Goal: Download file/media

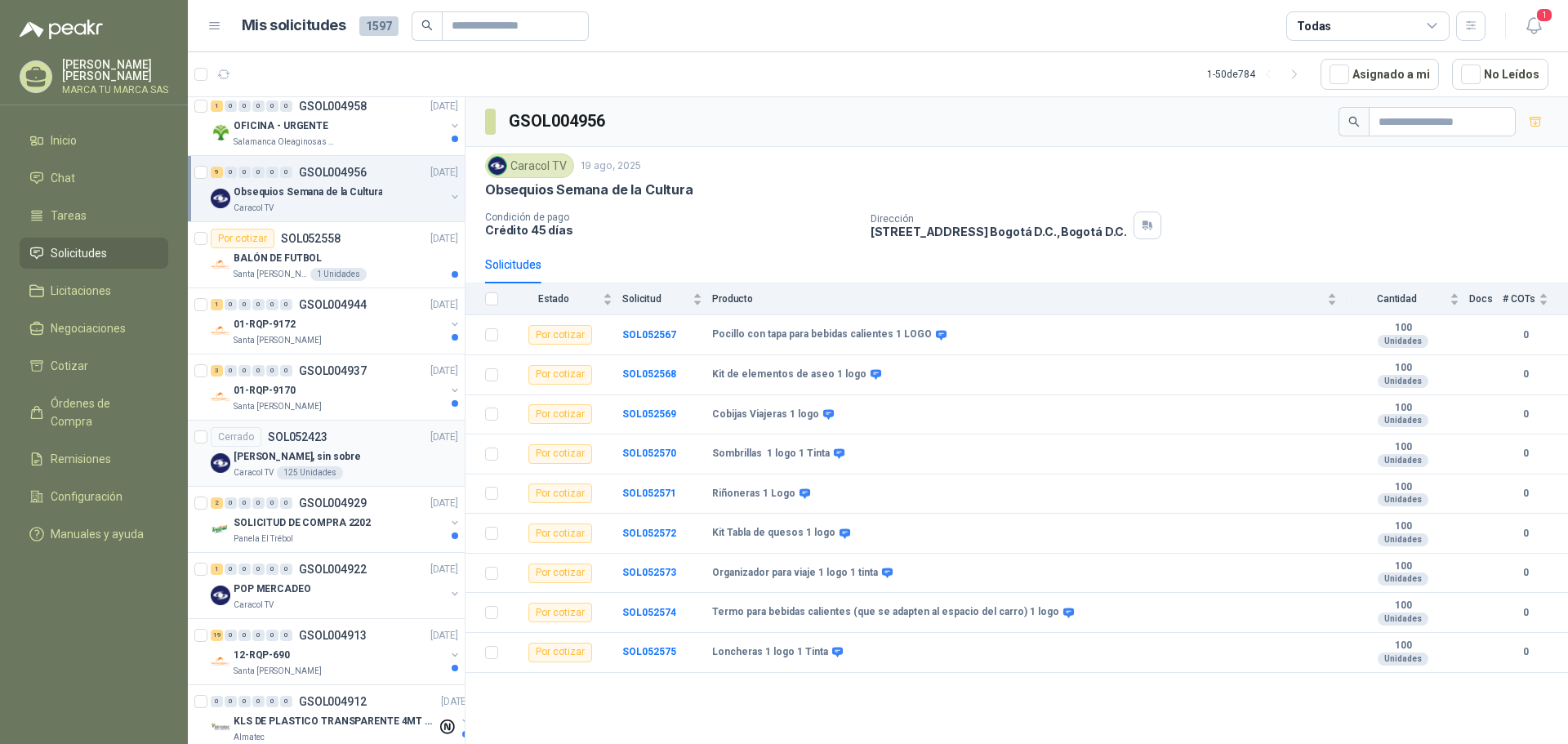
scroll to position [409, 0]
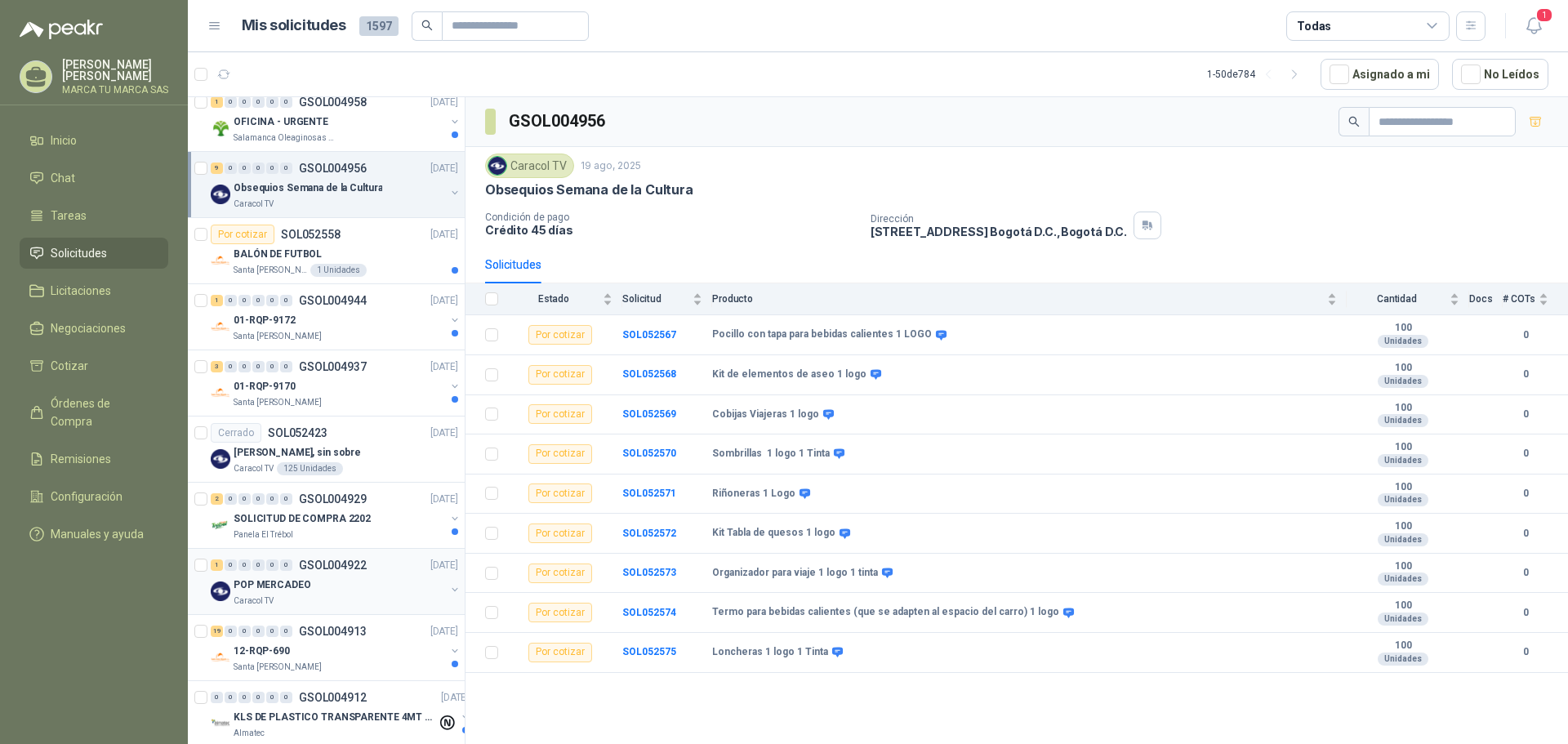
click at [361, 580] on div "POP MERCADEO" at bounding box center [339, 584] width 212 height 20
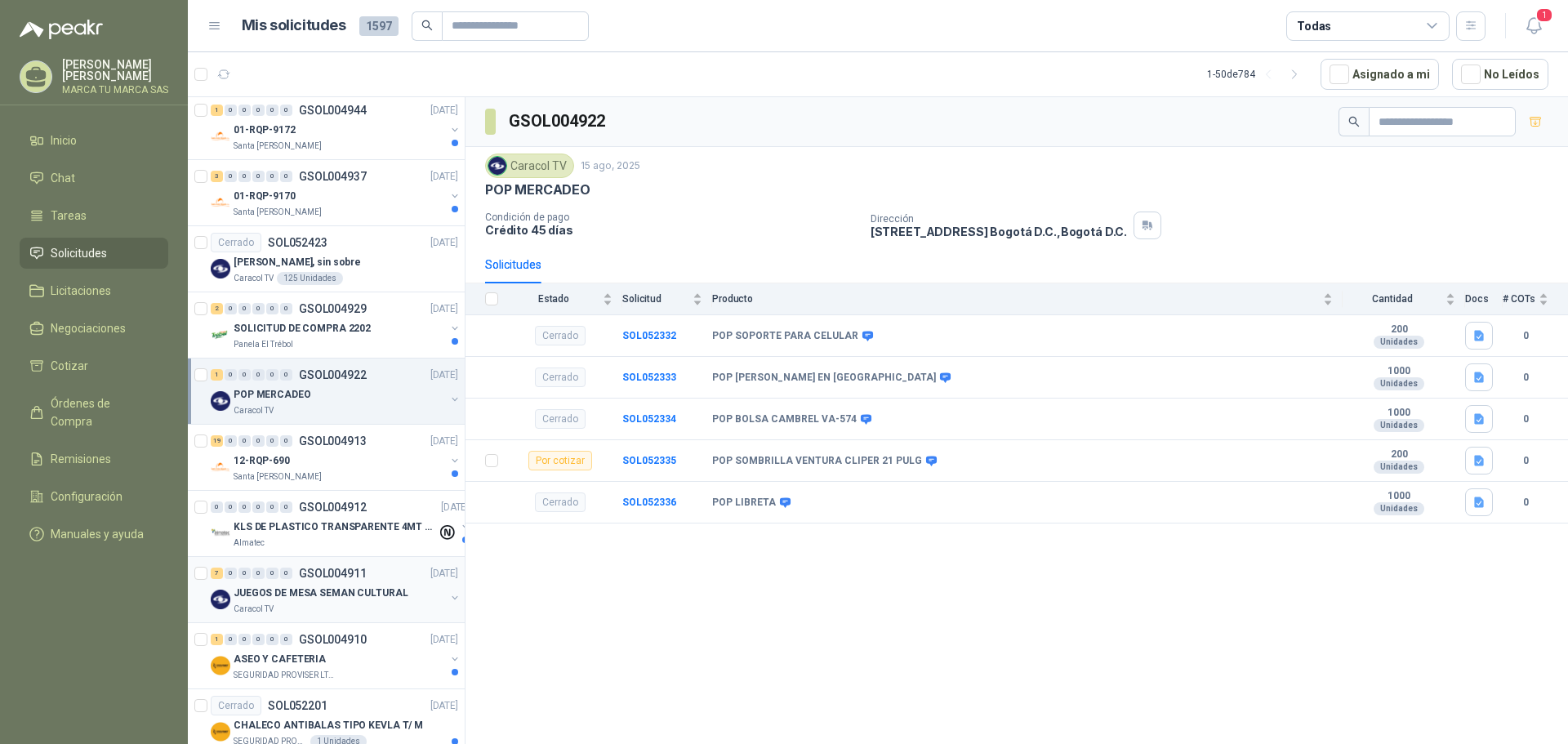
scroll to position [571, 0]
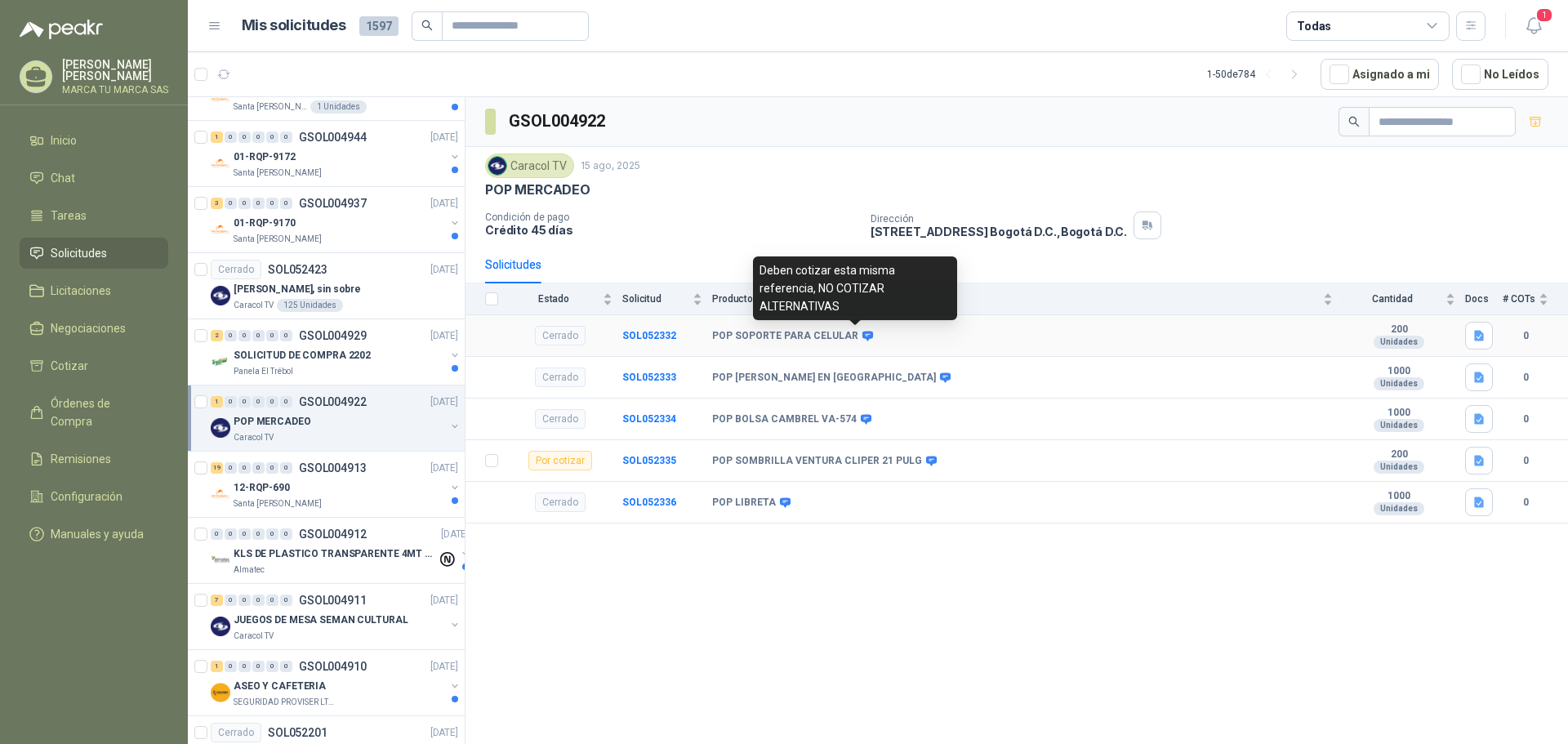
click at [862, 333] on icon at bounding box center [867, 335] width 10 height 10
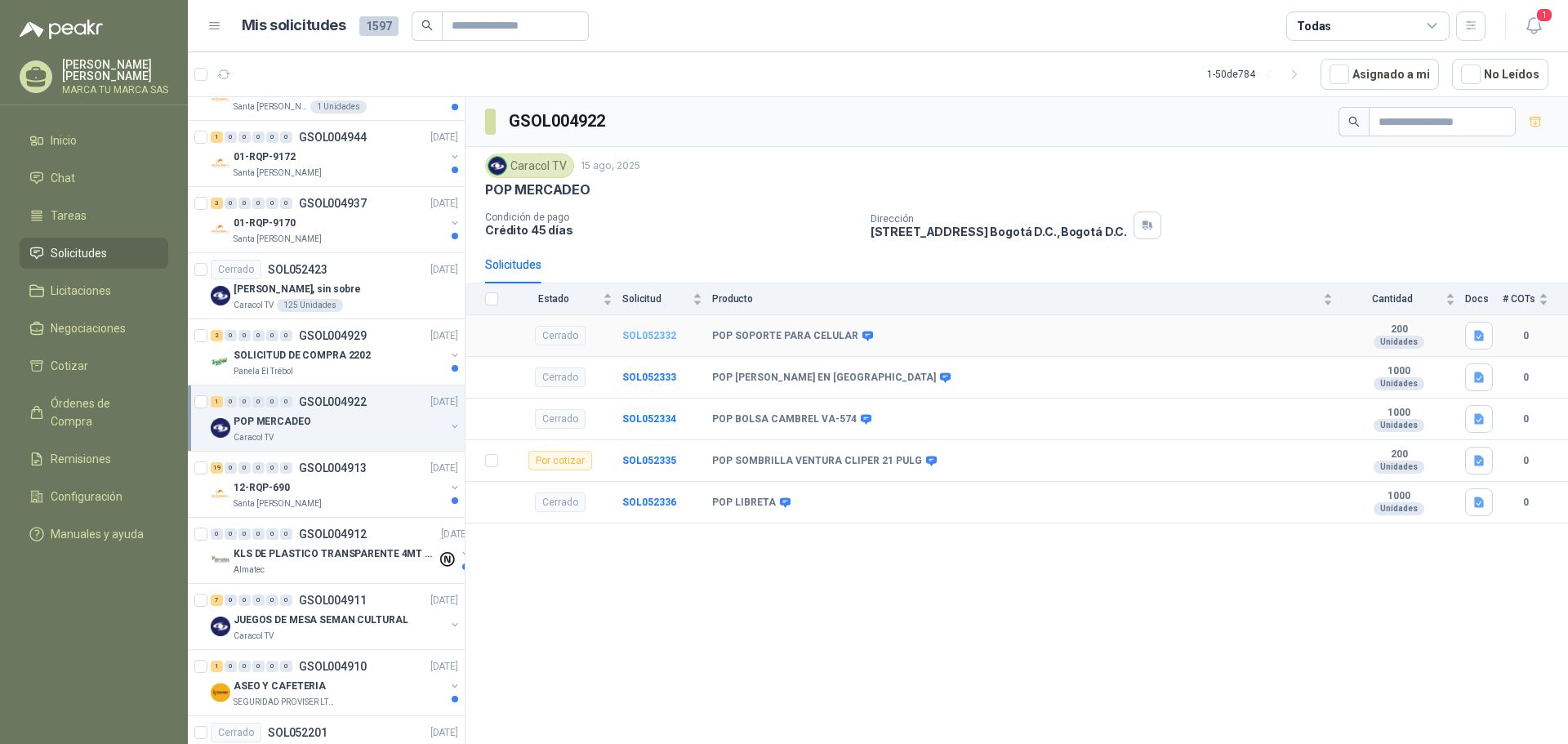
click at [653, 337] on b "SOL052332" at bounding box center [649, 335] width 54 height 11
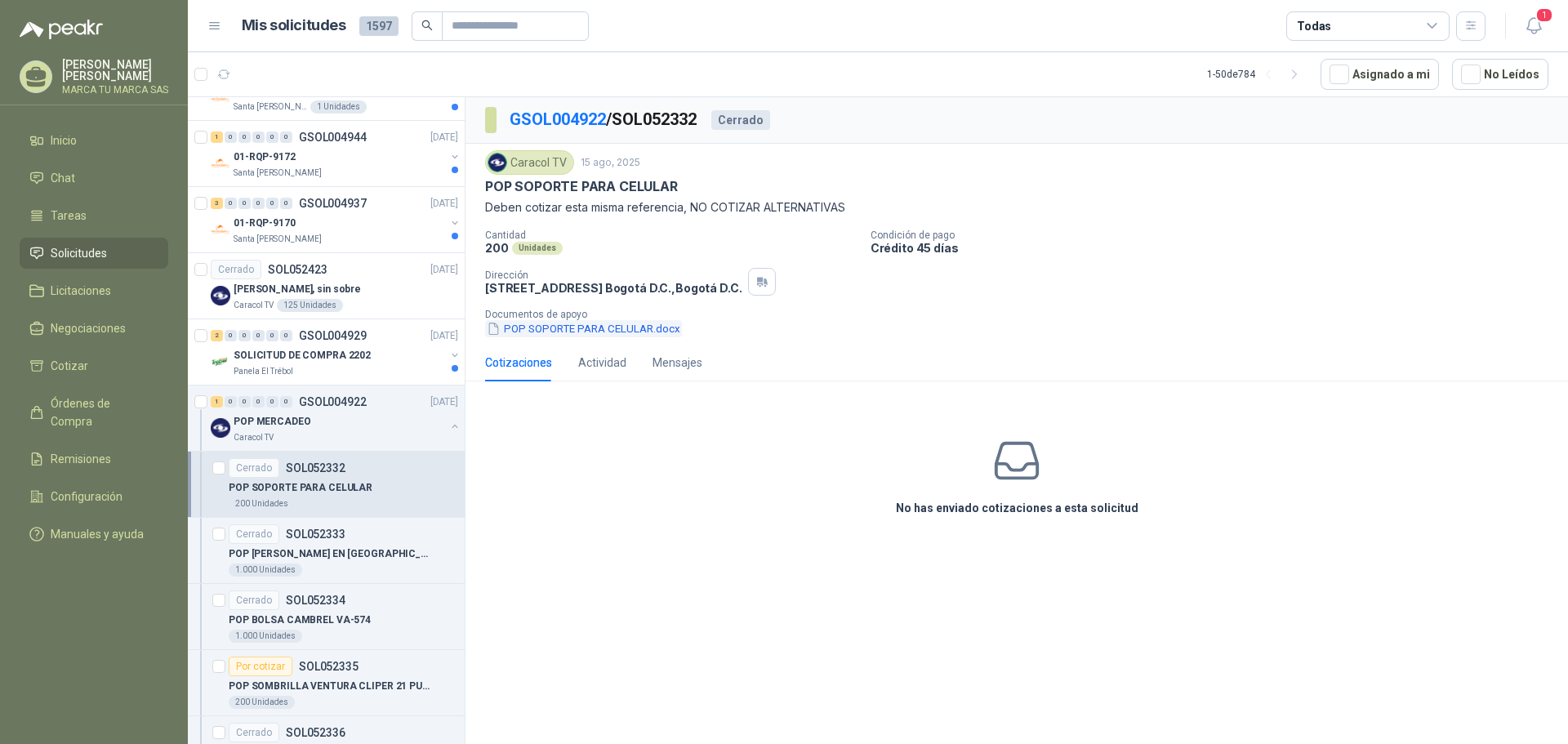
click at [635, 329] on button "POP SOPORTE PARA CELULAR.docx" at bounding box center [583, 329] width 197 height 17
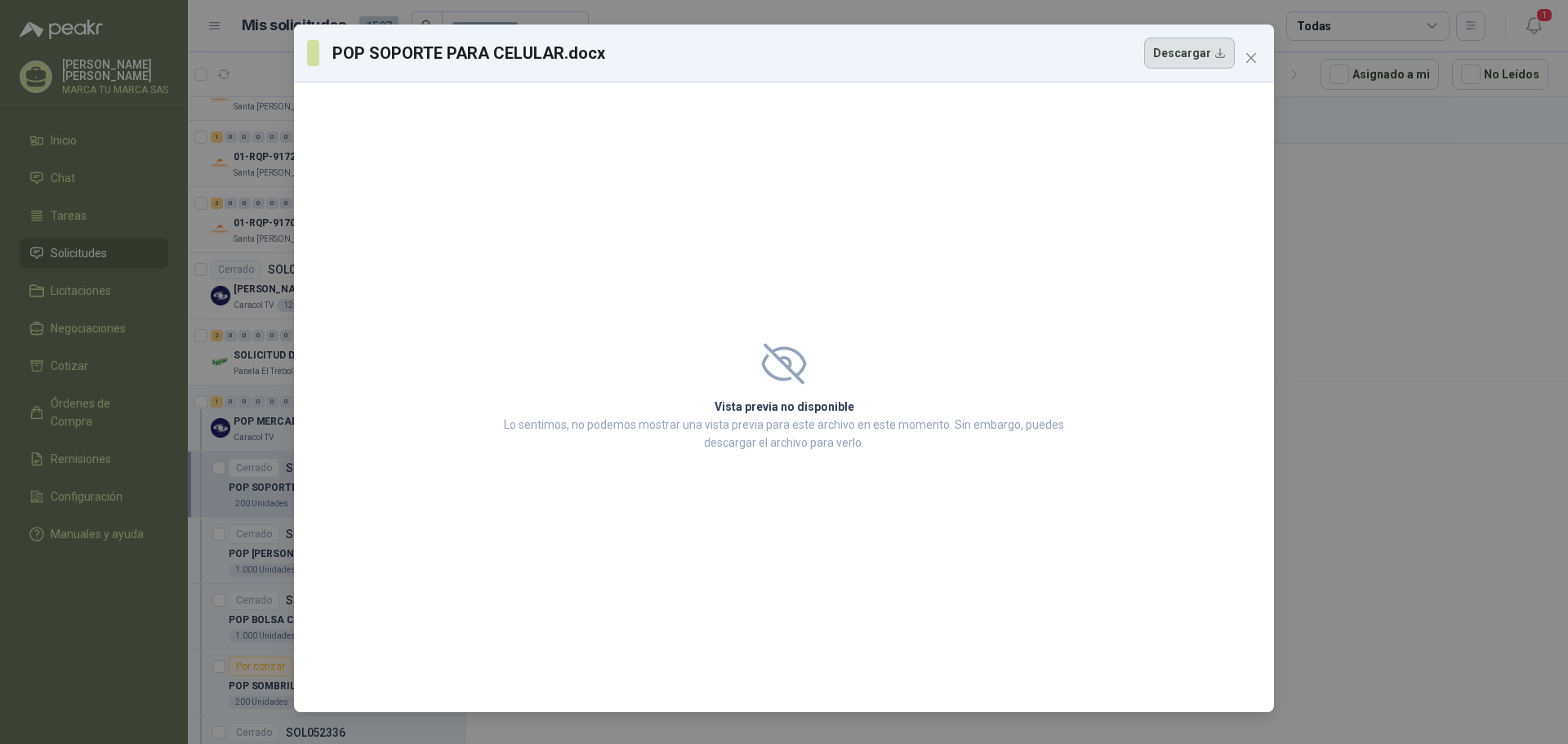
click at [1184, 56] on button "Descargar" at bounding box center [1190, 52] width 91 height 31
click at [1257, 59] on icon "close" at bounding box center [1251, 58] width 13 height 13
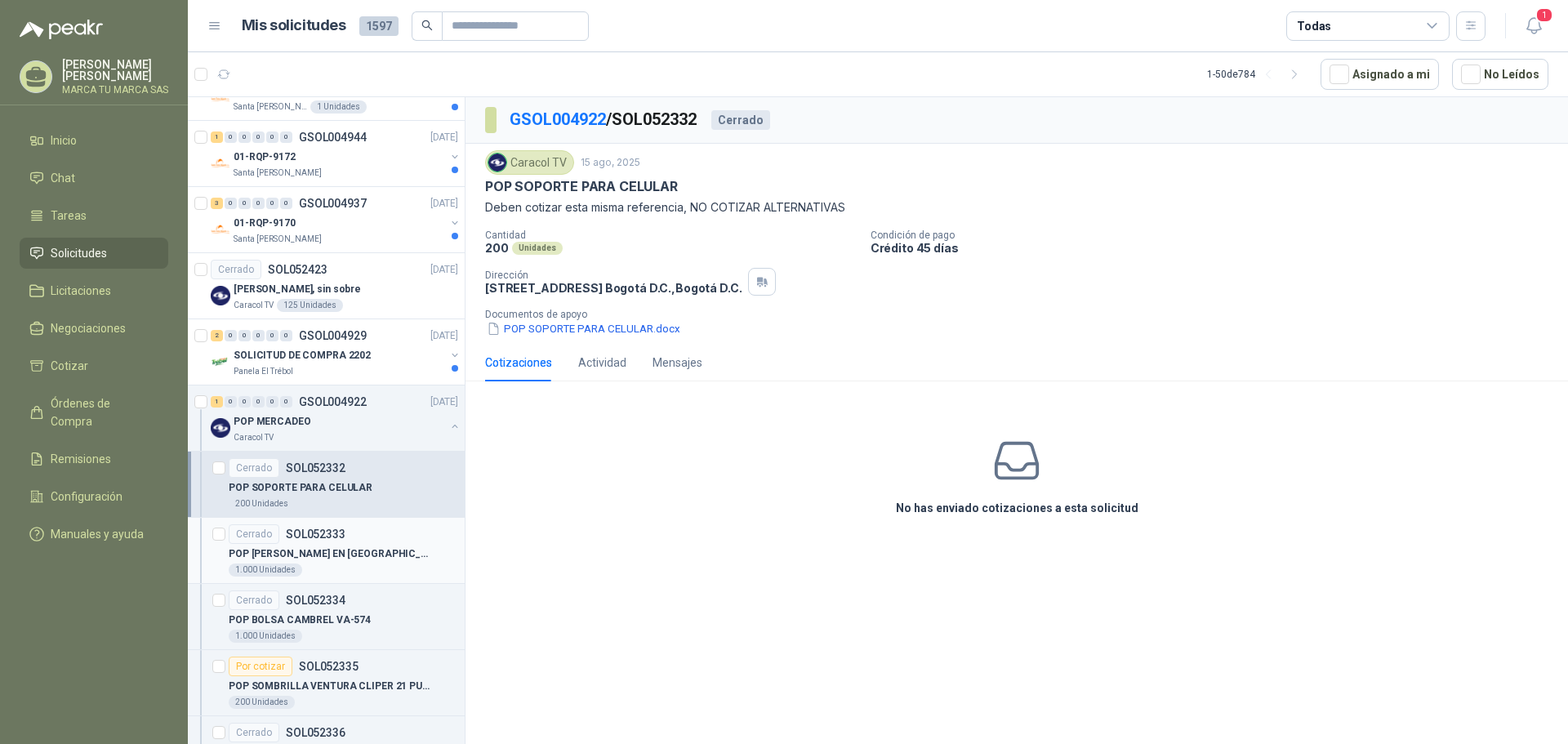
click at [314, 551] on p "POP [PERSON_NAME] EN [GEOGRAPHIC_DATA]" at bounding box center [330, 554] width 203 height 16
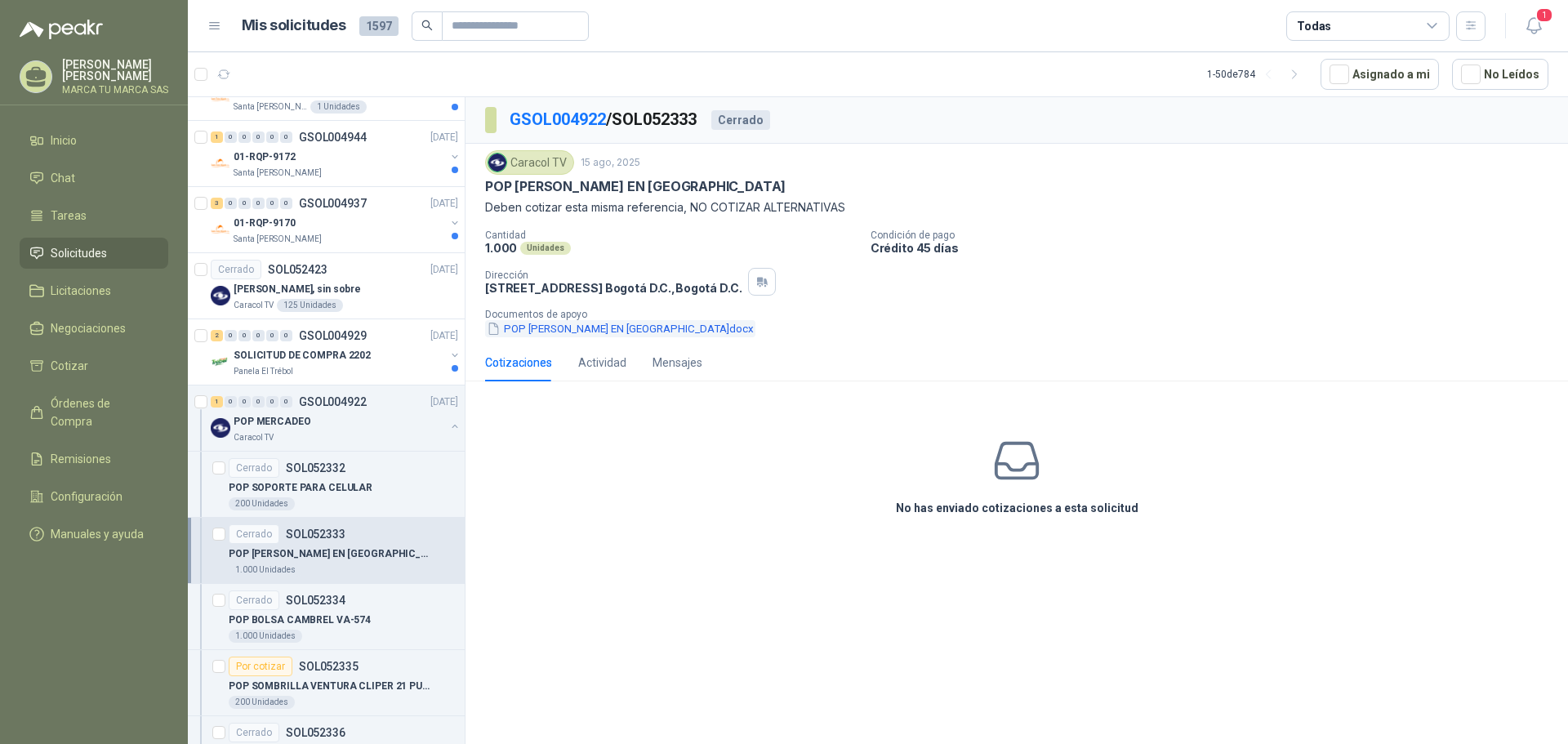
click at [620, 330] on button "POP [PERSON_NAME] EN [GEOGRAPHIC_DATA]docx" at bounding box center [620, 329] width 270 height 17
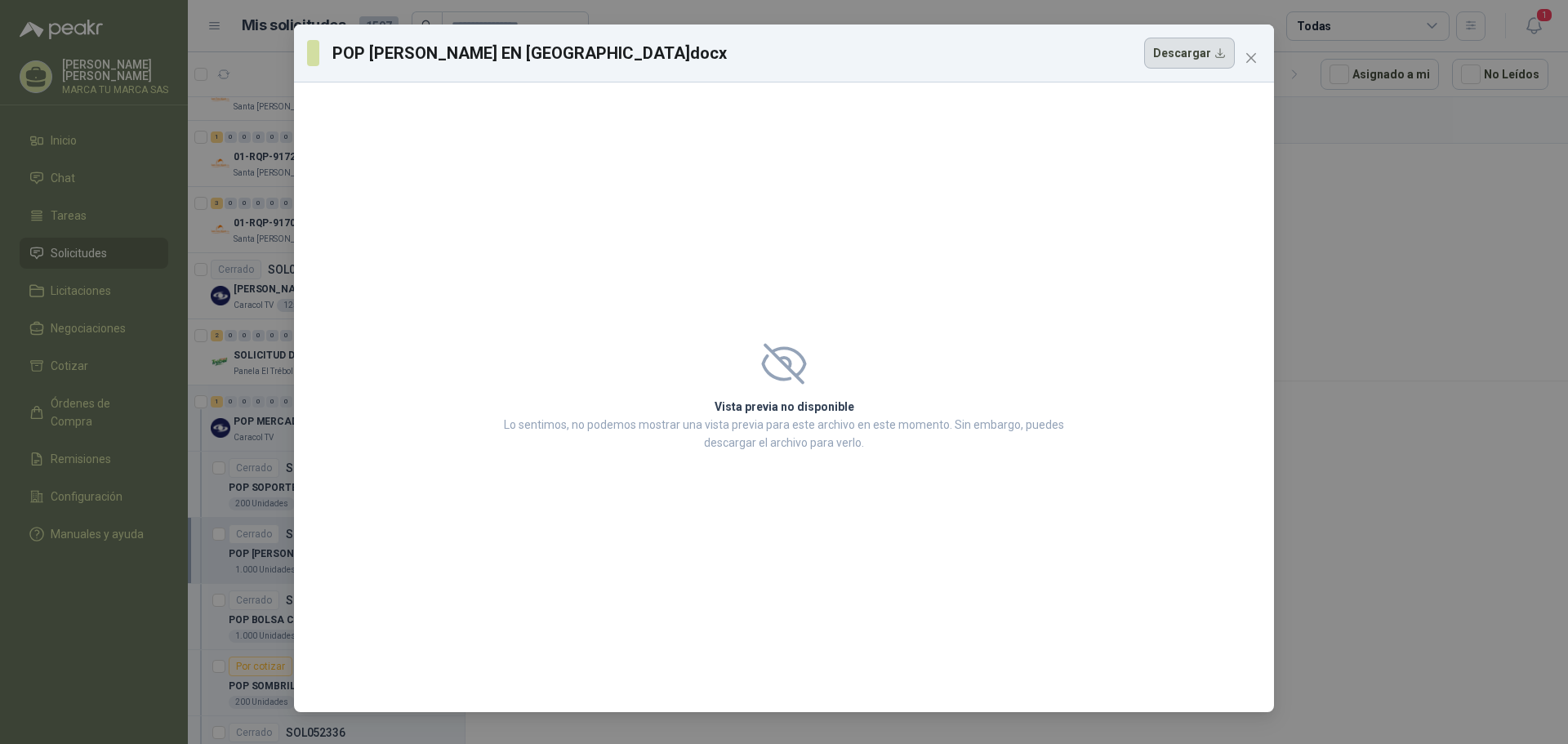
click at [1175, 51] on button "Descargar" at bounding box center [1190, 52] width 91 height 31
click at [1260, 54] on span "Close" at bounding box center [1251, 58] width 26 height 13
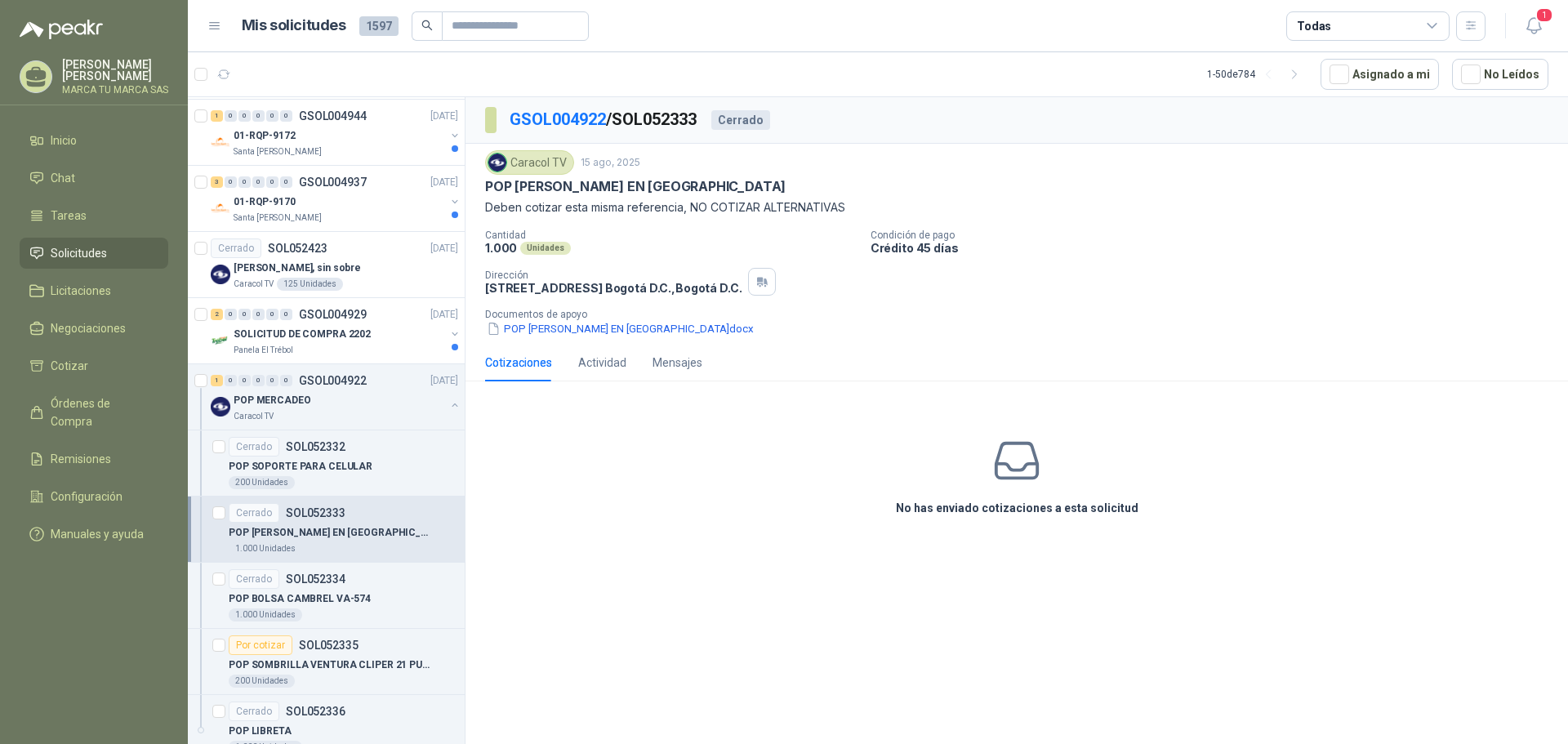
scroll to position [735, 0]
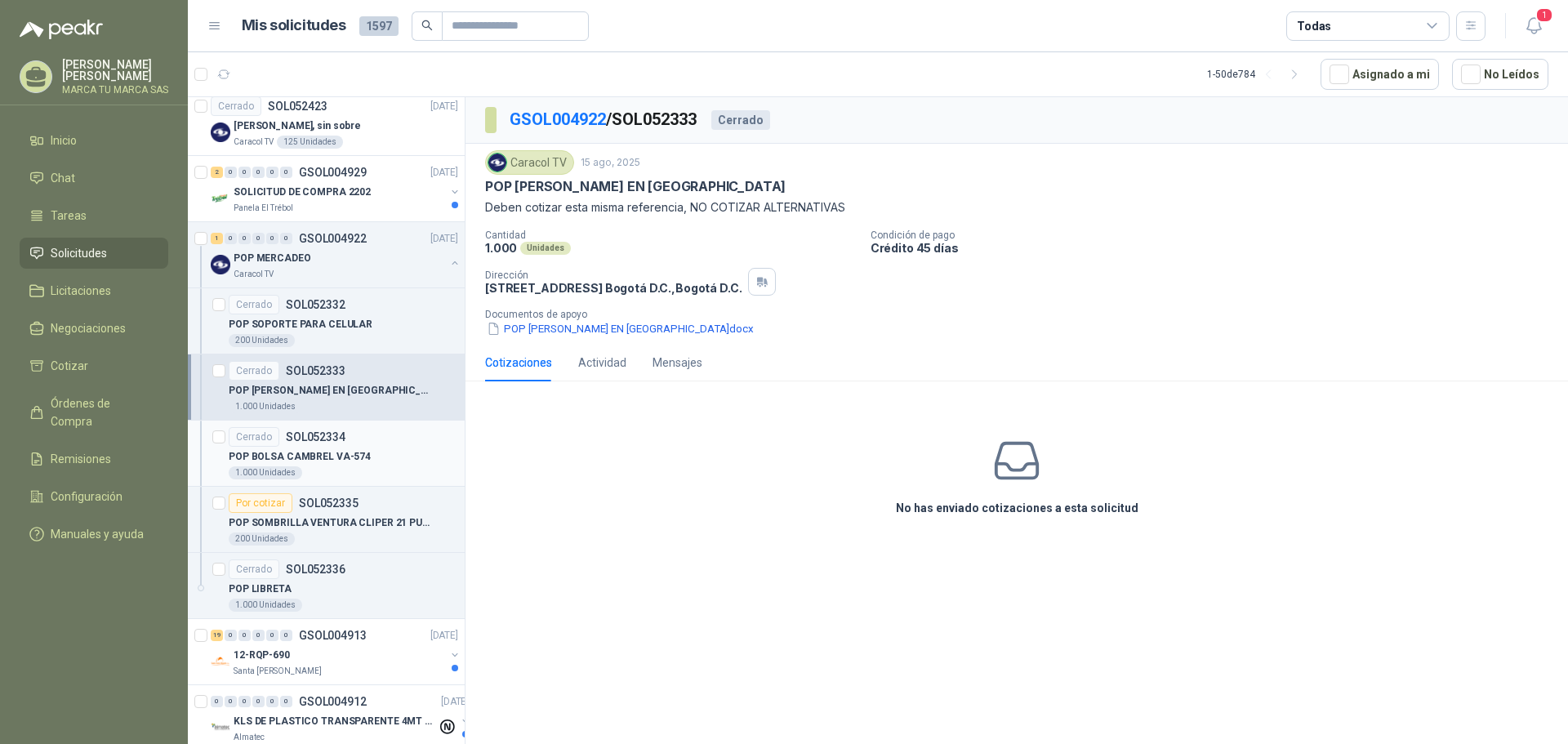
click at [339, 441] on p "SOL052334" at bounding box center [316, 437] width 59 height 11
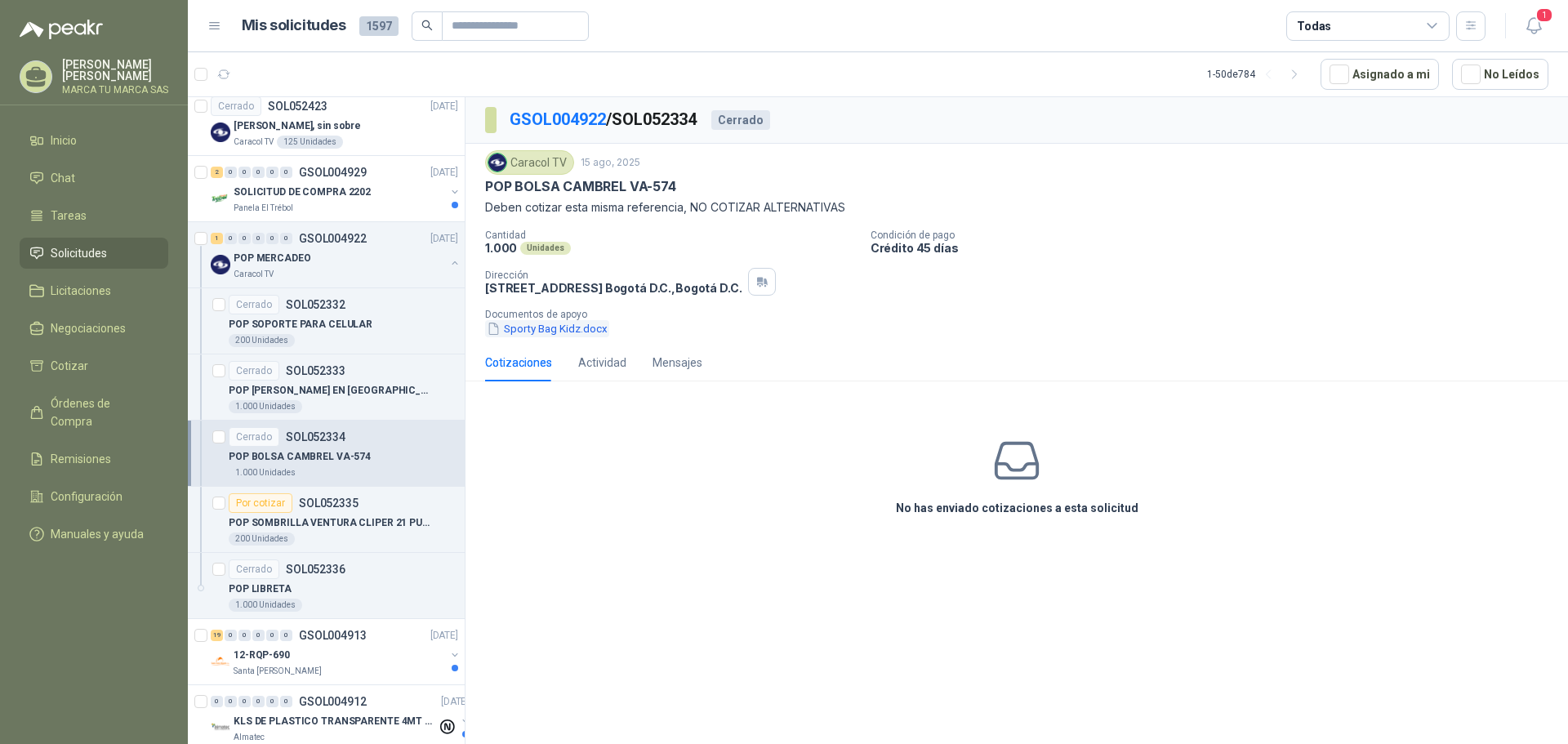
click at [577, 332] on button "Sporty Bag Kidz.docx" at bounding box center [547, 329] width 124 height 17
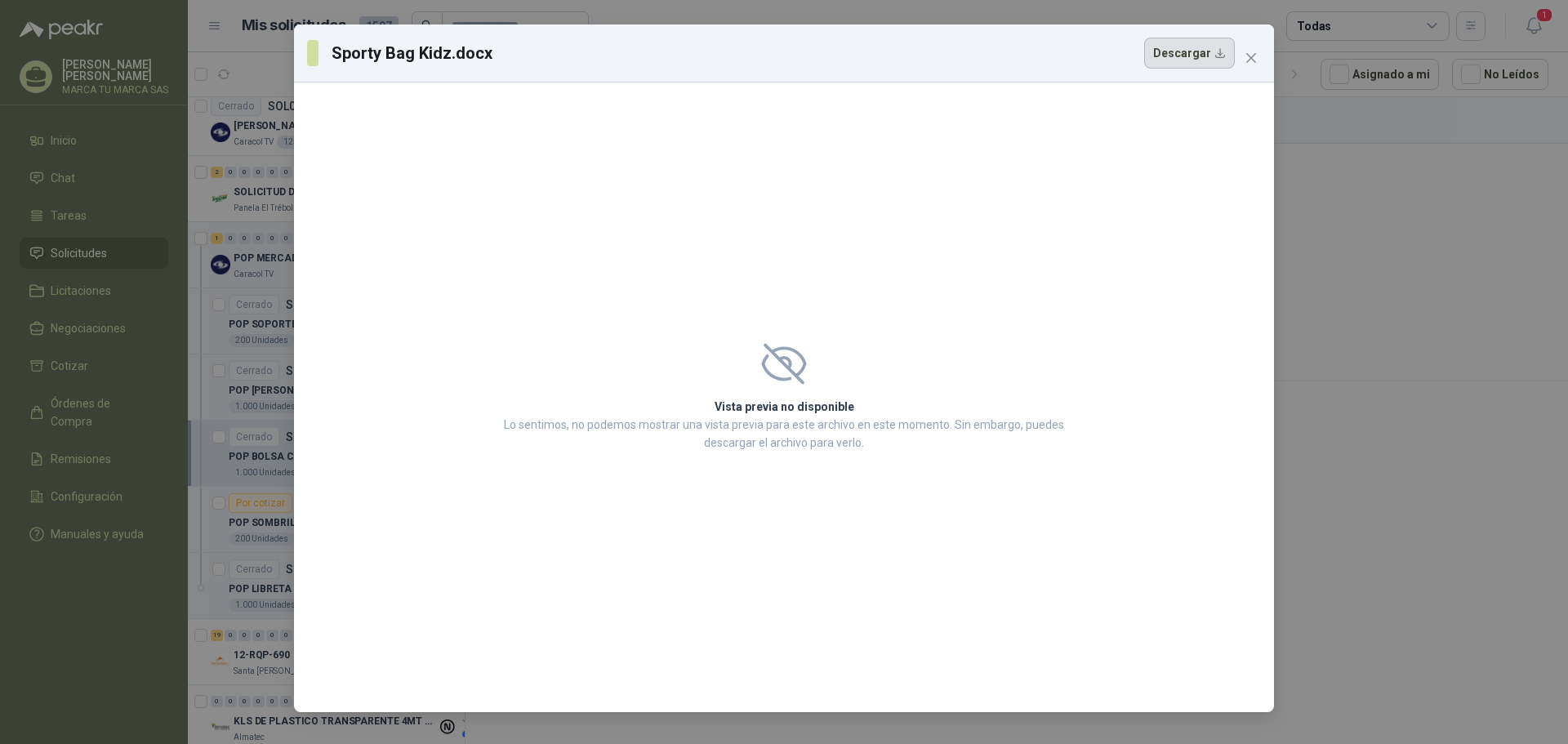
click at [1199, 51] on button "Descargar" at bounding box center [1190, 52] width 91 height 31
click at [1254, 50] on button "Close" at bounding box center [1251, 58] width 26 height 26
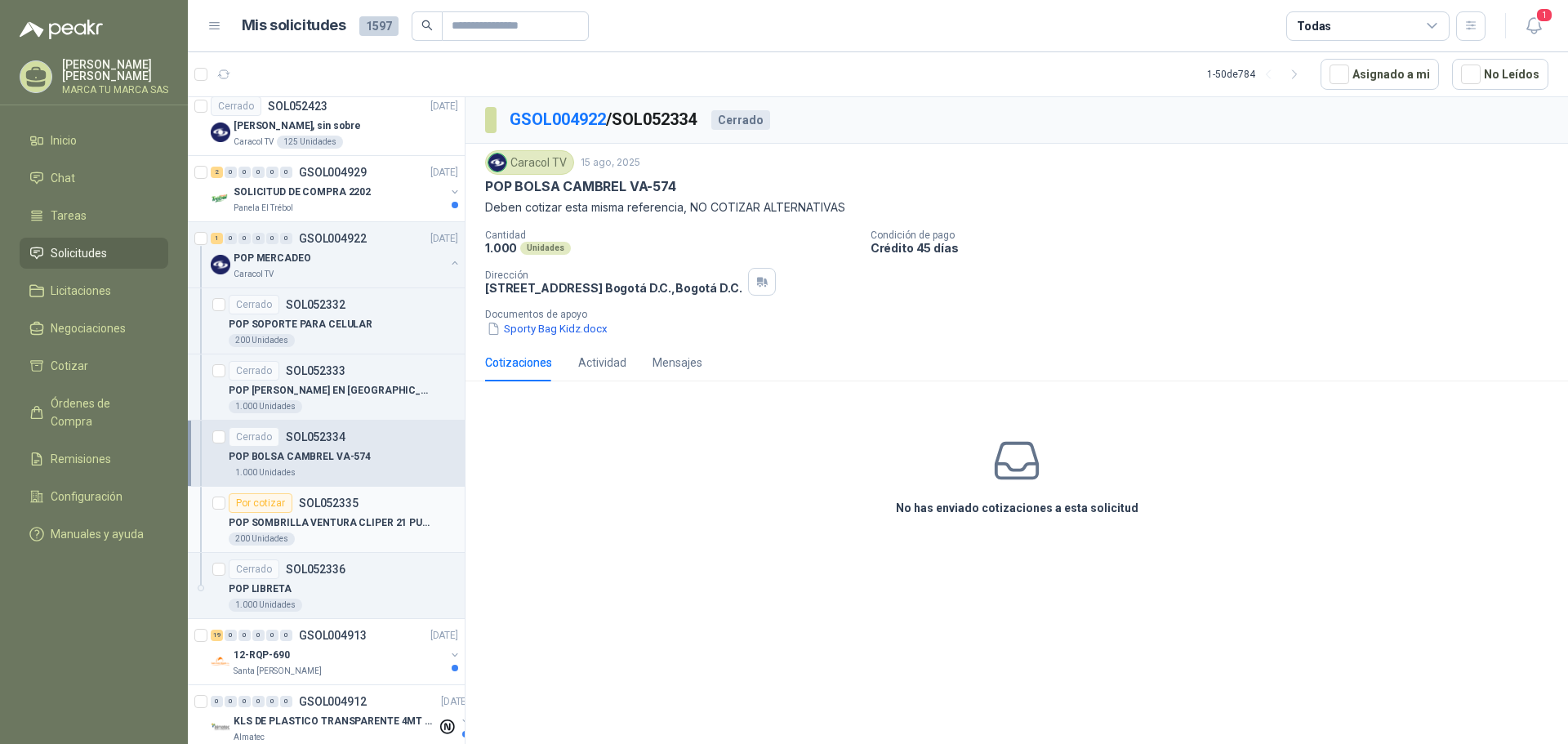
click at [346, 534] on div "200 Unidades" at bounding box center [343, 539] width 229 height 13
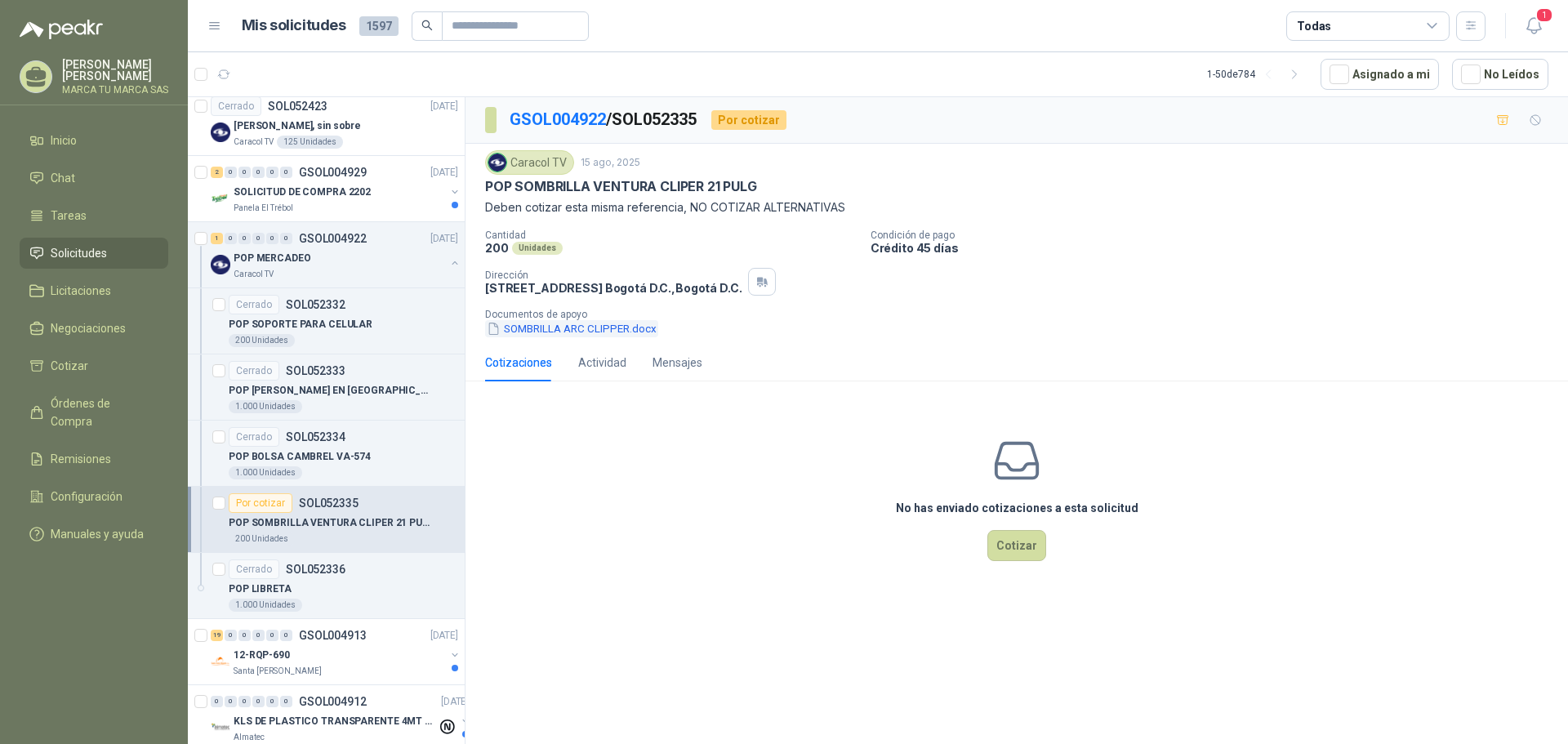
click at [584, 334] on button "SOMBRILLA ARC CLIPPER.docx" at bounding box center [571, 329] width 173 height 17
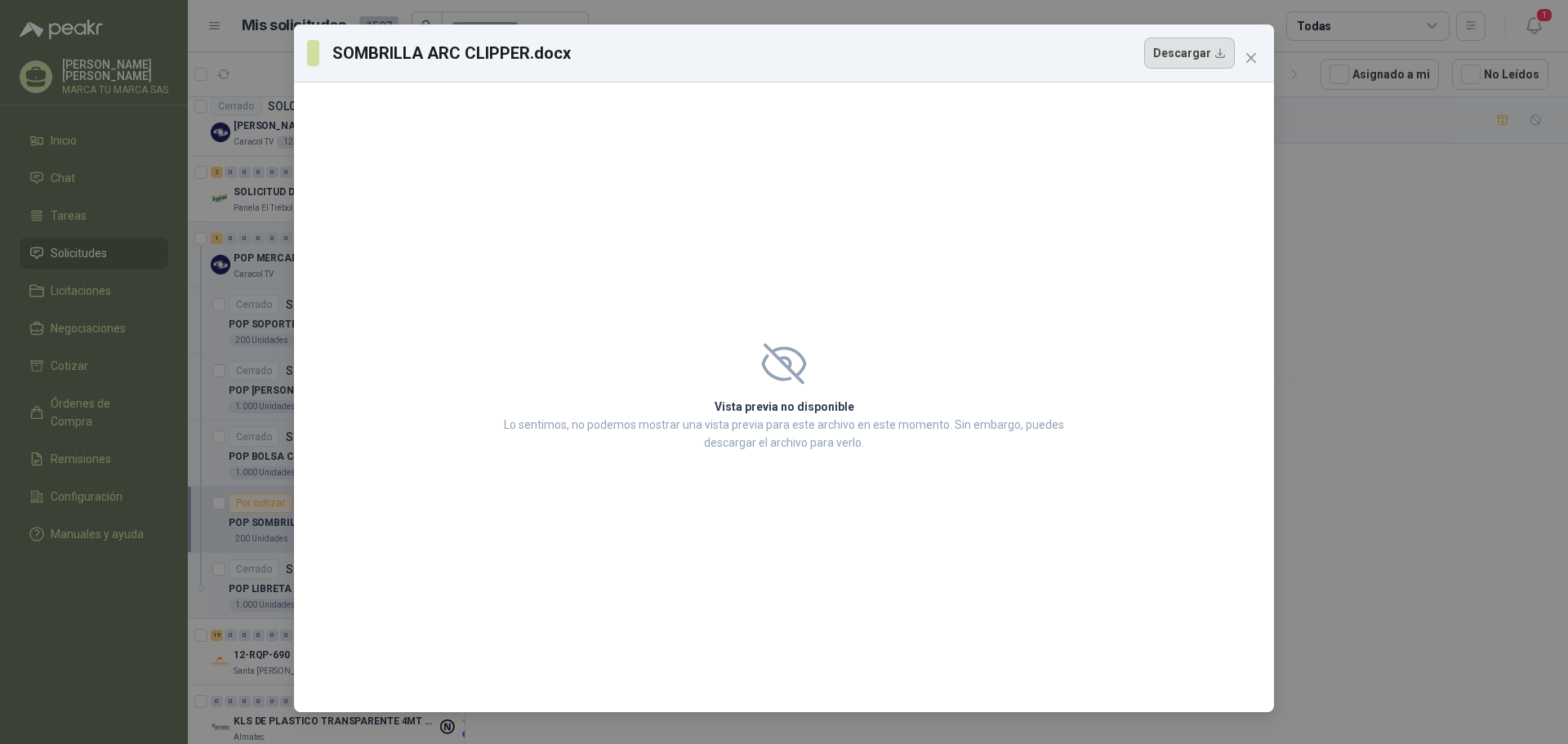
click at [1179, 54] on button "Descargar" at bounding box center [1190, 52] width 91 height 31
click at [1254, 51] on button "Close" at bounding box center [1251, 58] width 26 height 26
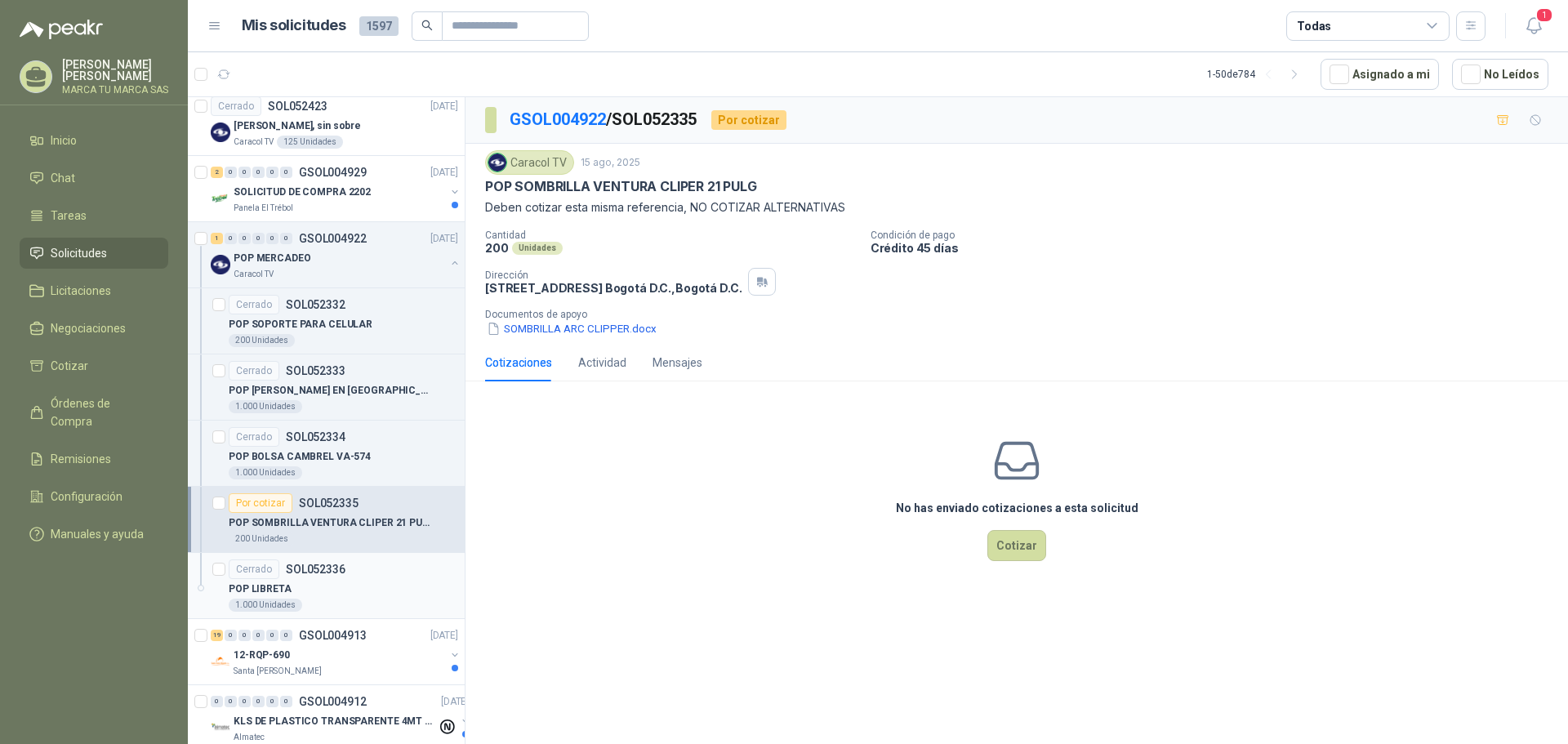
click at [327, 581] on div "POP LIBRETA" at bounding box center [343, 588] width 229 height 20
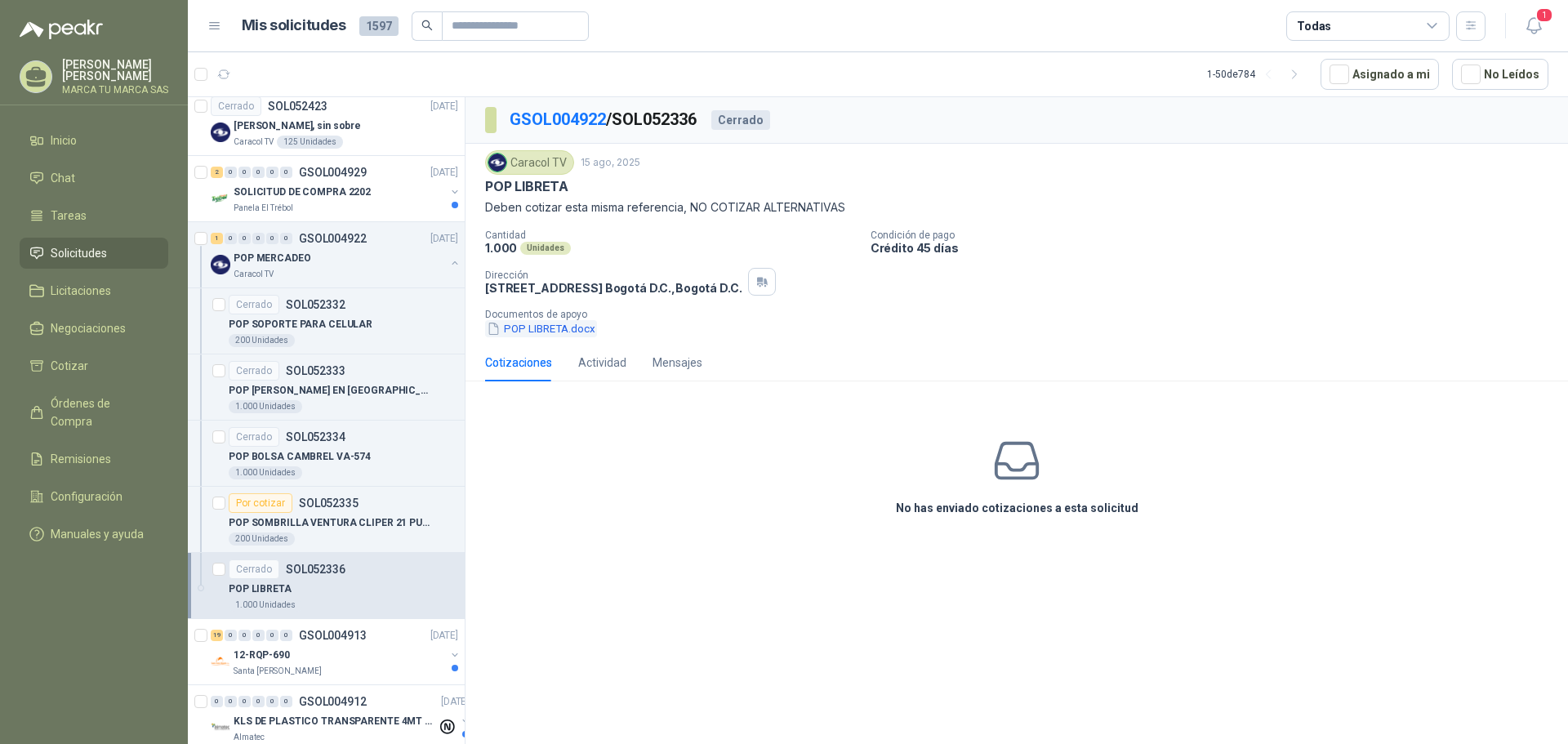
click at [564, 335] on button "POP LIBRETA.docx" at bounding box center [541, 329] width 111 height 17
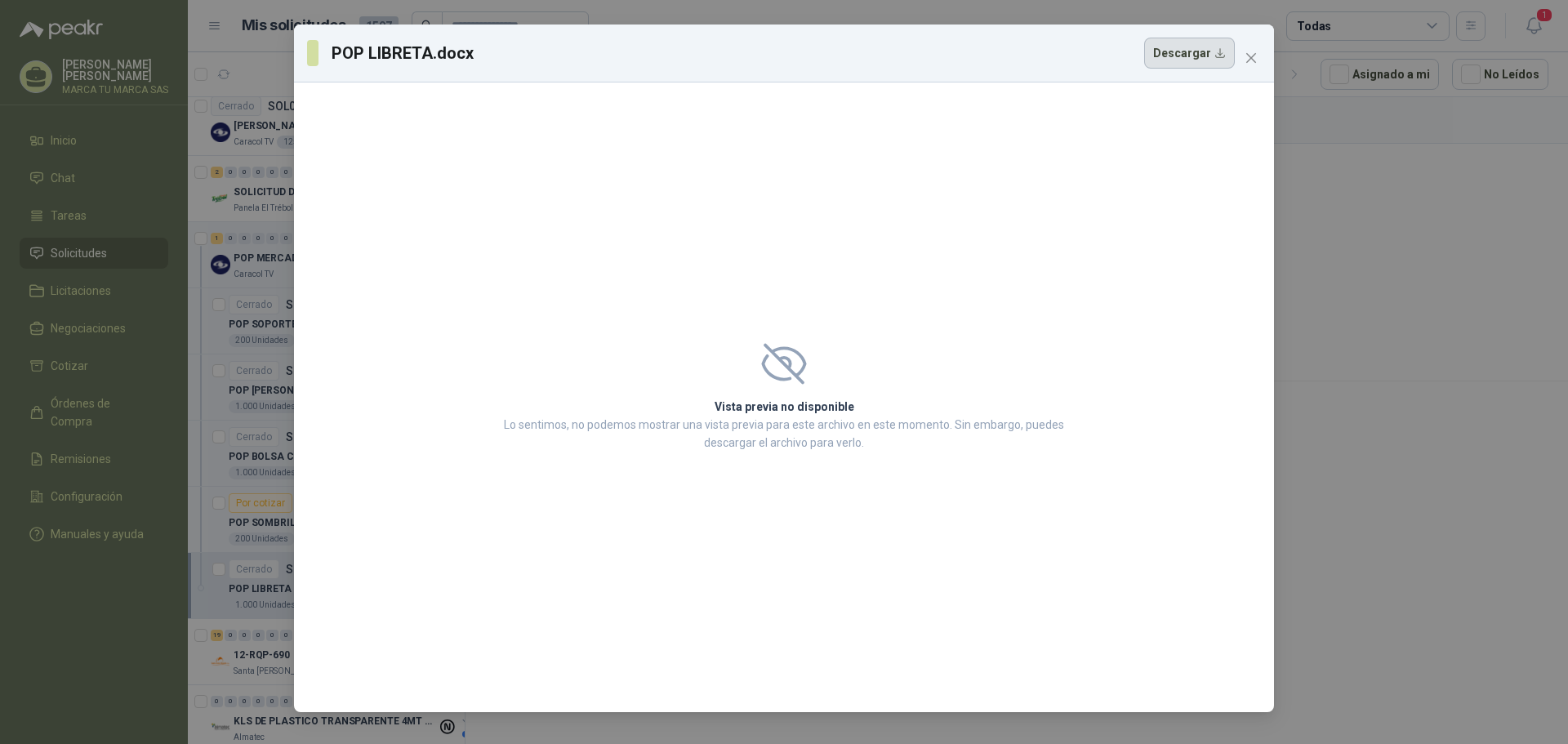
click at [1157, 54] on button "Descargar" at bounding box center [1190, 52] width 91 height 31
click at [1255, 59] on icon "close" at bounding box center [1251, 58] width 13 height 13
